Goal: Use online tool/utility: Utilize a website feature to perform a specific function

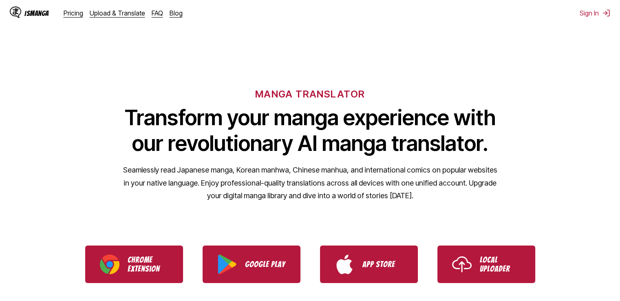
scroll to position [55, 0]
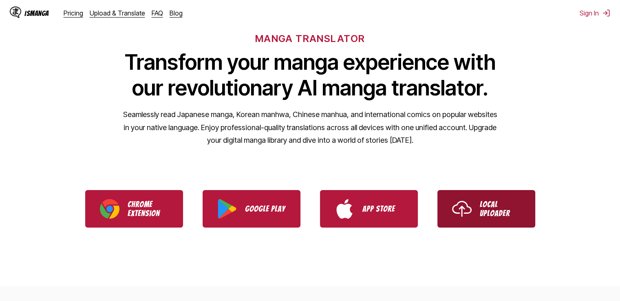
click at [450, 201] on link "Local Uploader" at bounding box center [486, 208] width 98 height 37
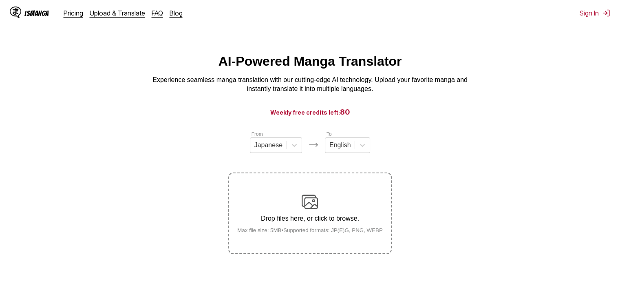
click at [295, 200] on div "Drop files here, or click to browse. Max file size: 5MB • Supported formats: JP…" at bounding box center [310, 213] width 158 height 40
click at [0, 0] on input "Drop files here, or click to browse. Max file size: 5MB • Supported formats: JP…" at bounding box center [0, 0] width 0 height 0
click at [306, 215] on div "Drop files here, or click to browse. Max file size: 5MB • Supported formats: JP…" at bounding box center [310, 213] width 158 height 40
click at [0, 0] on input "Drop files here, or click to browse. Max file size: 5MB • Supported formats: JP…" at bounding box center [0, 0] width 0 height 0
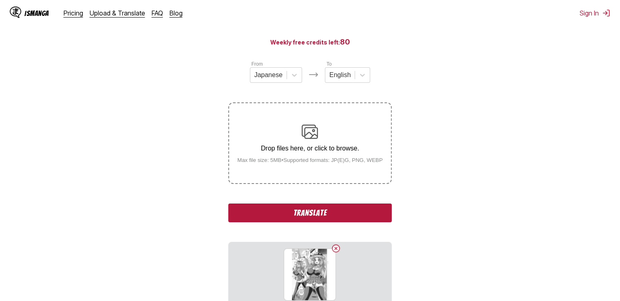
scroll to position [71, 0]
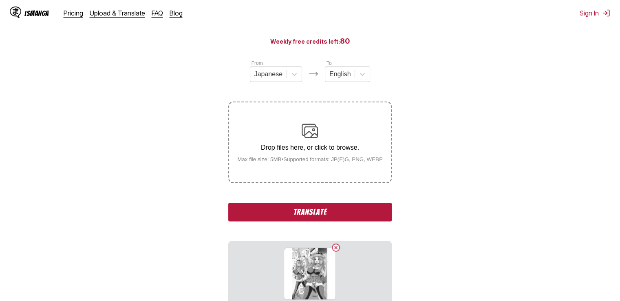
click at [357, 145] on p "Drop files here, or click to browse." at bounding box center [310, 147] width 158 height 7
click at [0, 0] on input "Drop files here, or click to browse. Max file size: 5MB • Supported formats: JP…" at bounding box center [0, 0] width 0 height 0
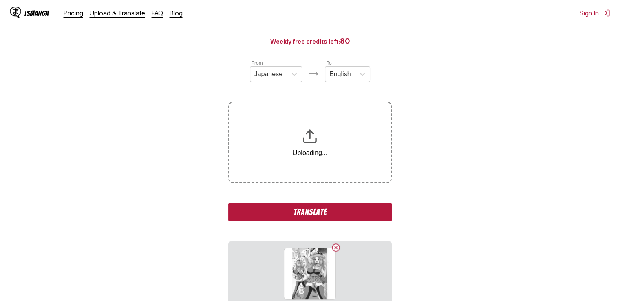
scroll to position [153, 0]
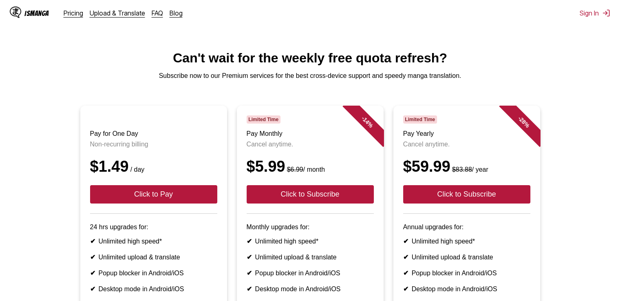
scroll to position [3, 0]
